Goal: Navigation & Orientation: Find specific page/section

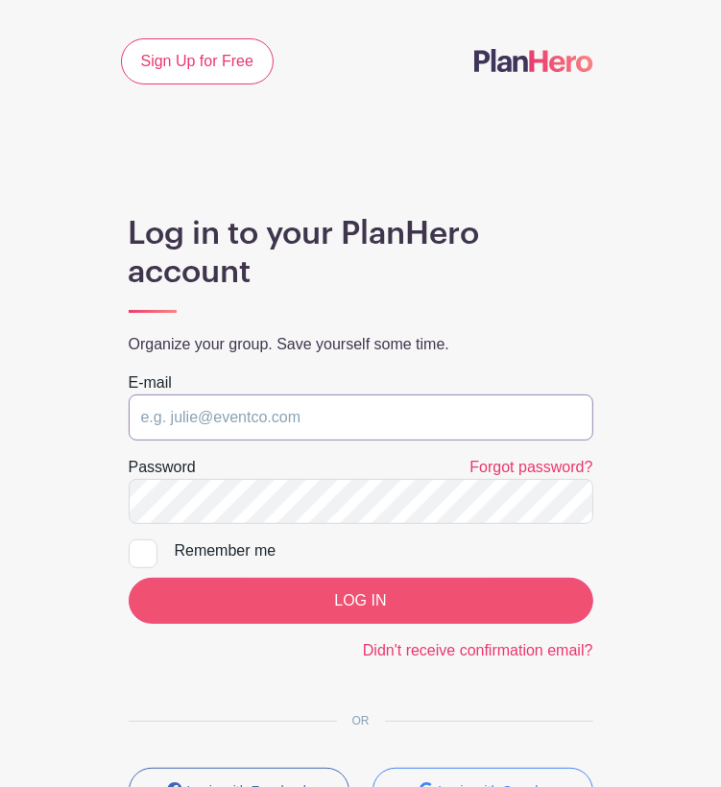
type input "[EMAIL_ADDRESS][DOMAIN_NAME]"
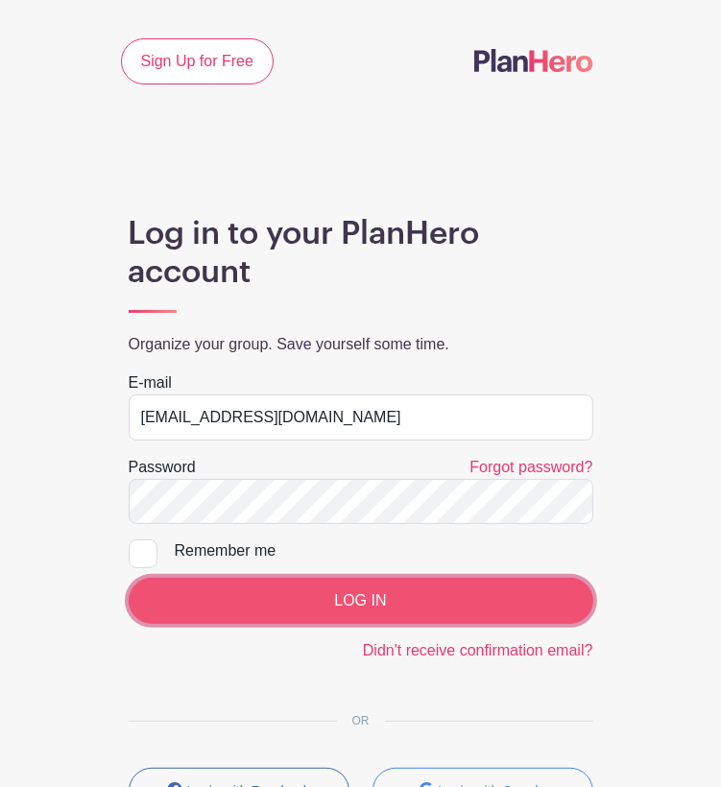
click at [299, 607] on input "LOG IN" at bounding box center [361, 601] width 465 height 46
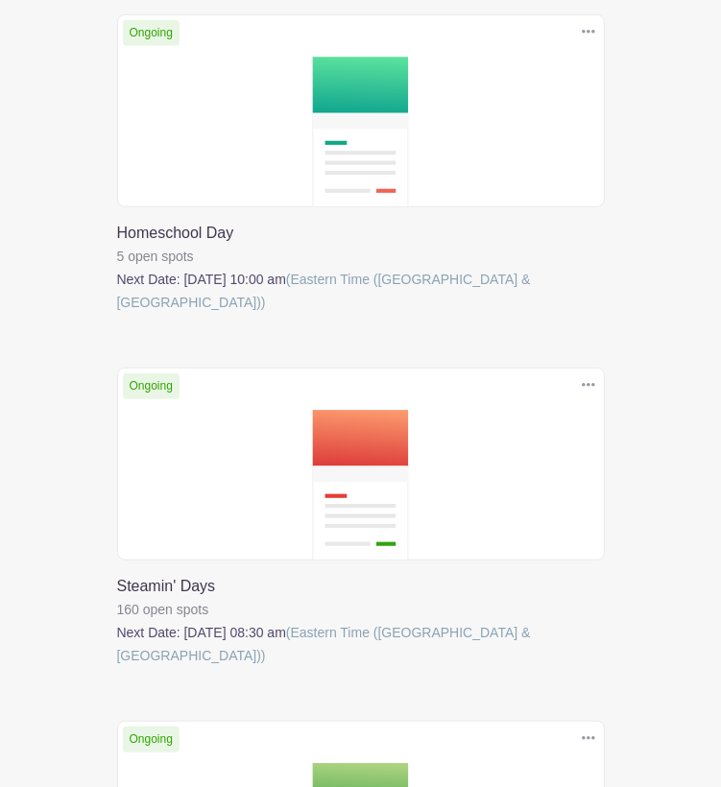
scroll to position [672, 0]
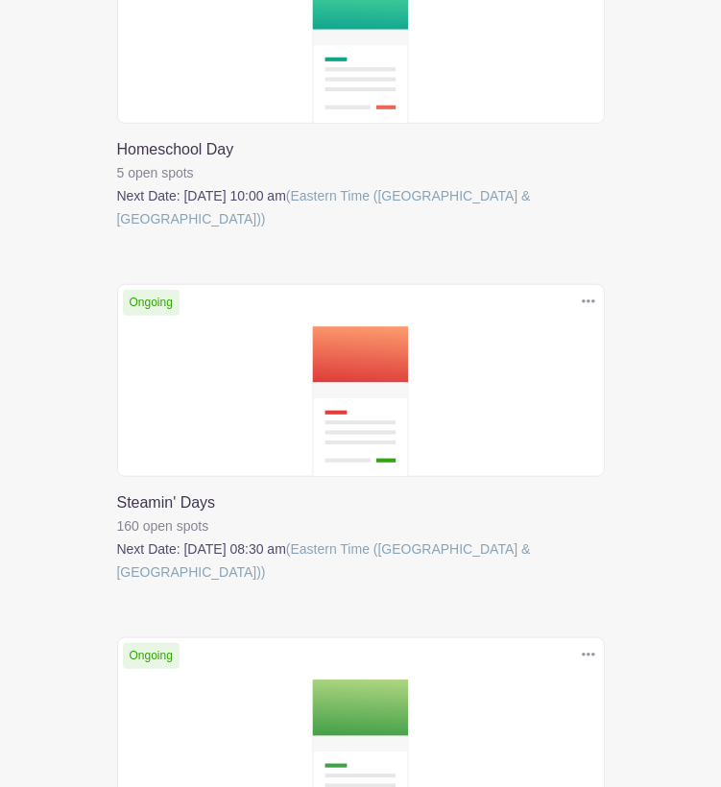
click at [117, 584] on link at bounding box center [117, 584] width 0 height 0
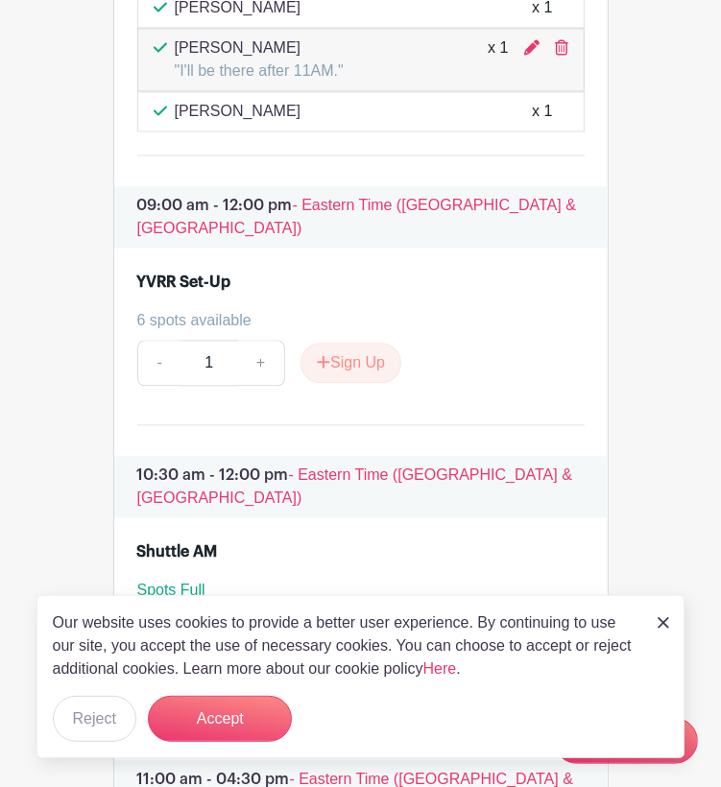
scroll to position [2208, 0]
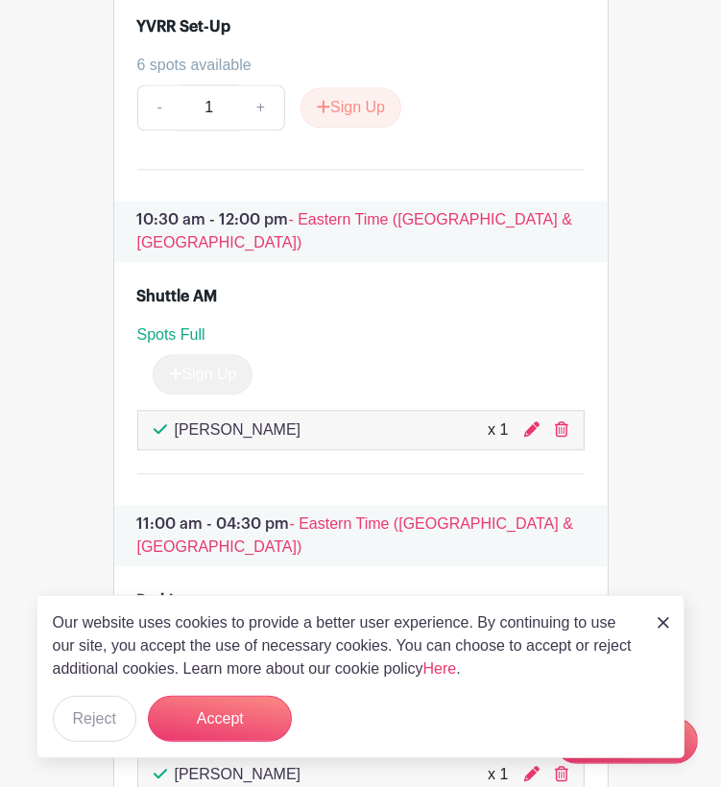
click at [658, 621] on img at bounding box center [664, 623] width 12 height 12
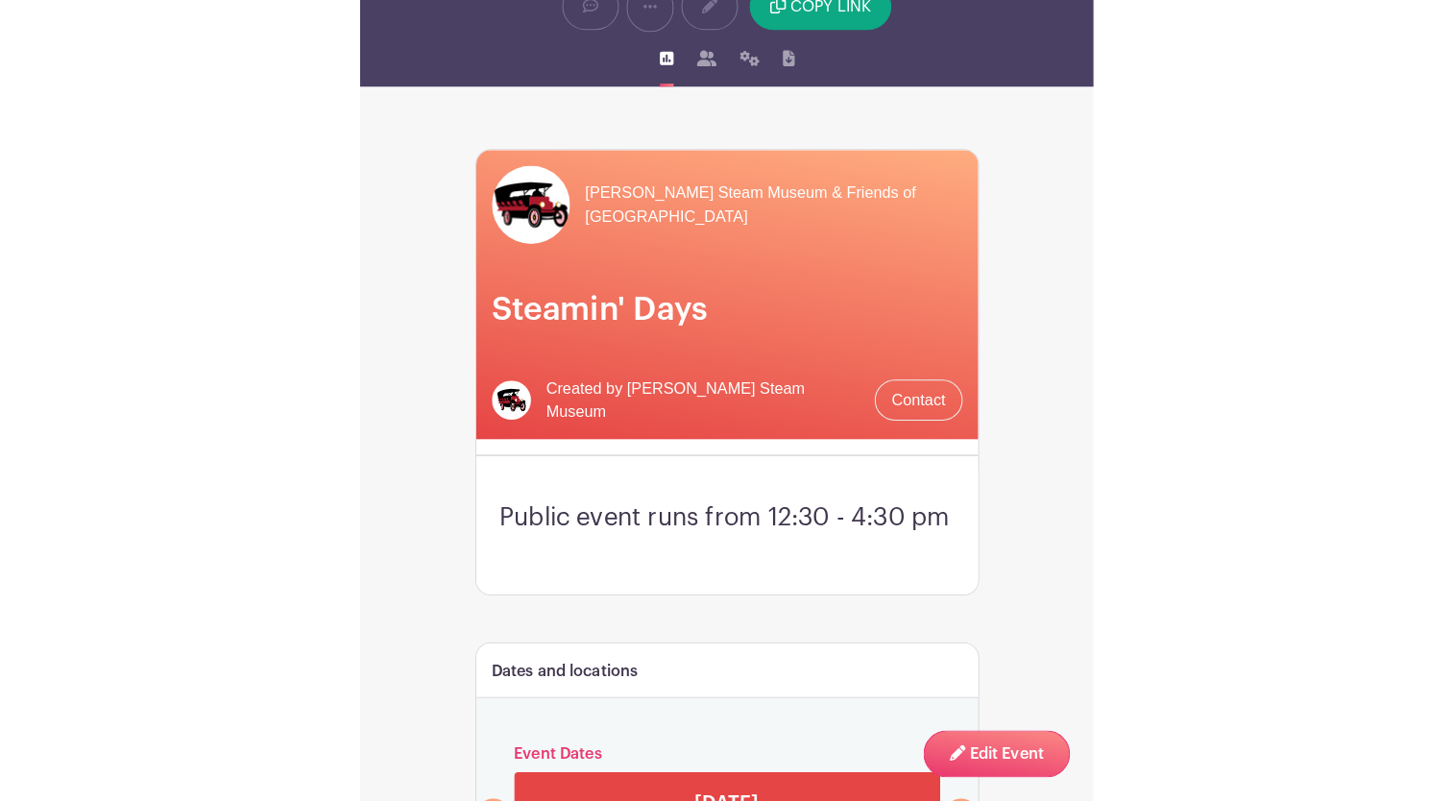
scroll to position [0, 0]
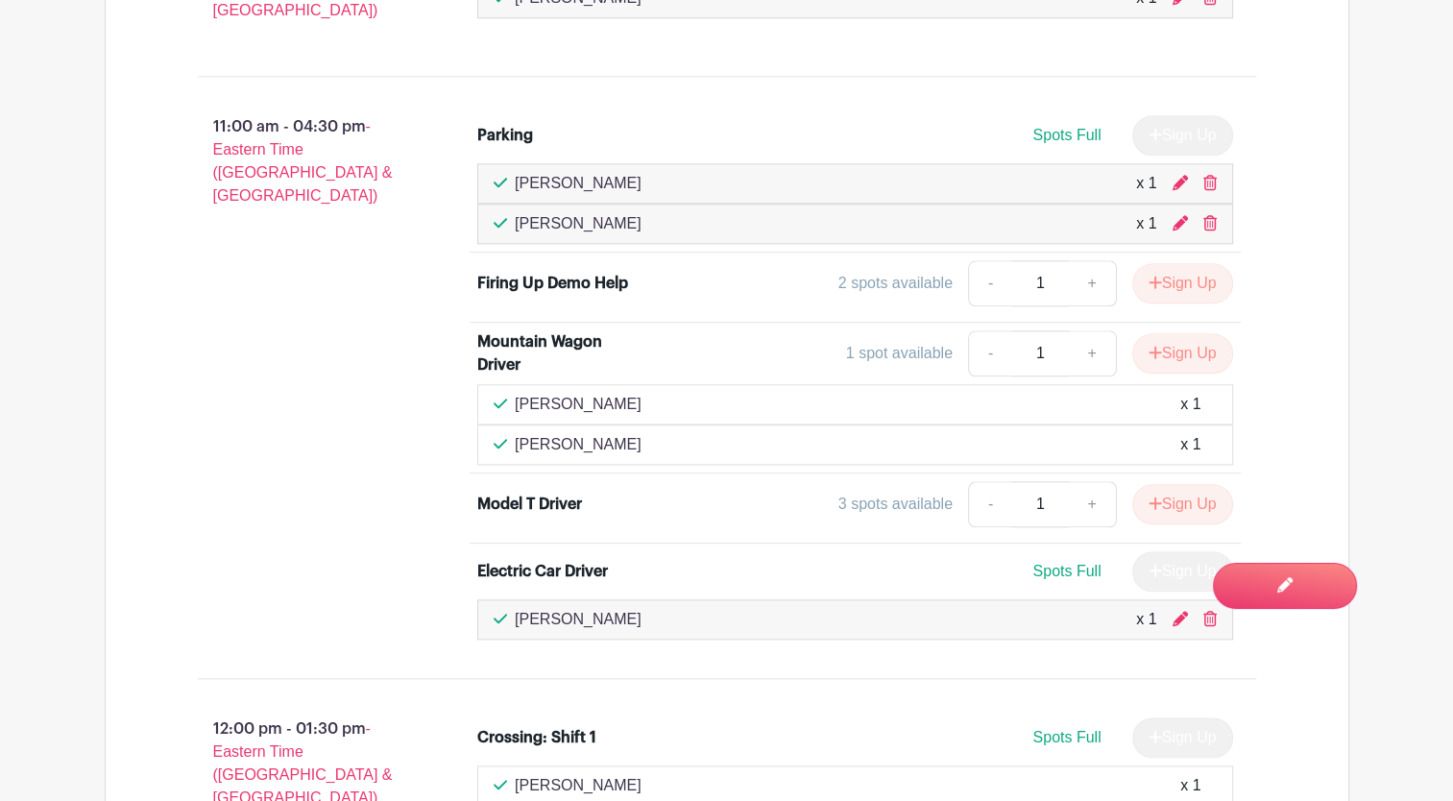
scroll to position [2044, 0]
